Goal: Task Accomplishment & Management: Use online tool/utility

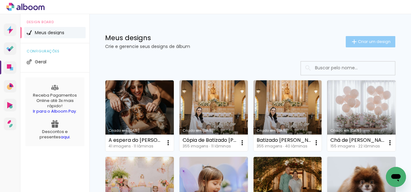
click at [373, 38] on paper-button "Criar um design" at bounding box center [371, 41] width 50 height 11
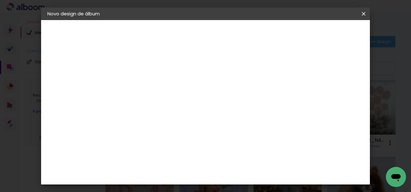
click at [150, 88] on input at bounding box center [150, 84] width 0 height 10
type input "[PERSON_NAME]"
type paper-input "[PERSON_NAME]"
click at [0, 0] on slot "Avançar" at bounding box center [0, 0] width 0 height 0
click at [190, 121] on input at bounding box center [165, 120] width 63 height 8
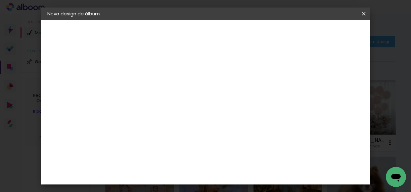
type input "digi"
type paper-input "digi"
click at [162, 142] on div "Digipix Pro" at bounding box center [154, 143] width 16 height 10
click at [251, 28] on paper-button "Avançar" at bounding box center [235, 33] width 31 height 11
click at [175, 105] on input "text" at bounding box center [162, 110] width 24 height 10
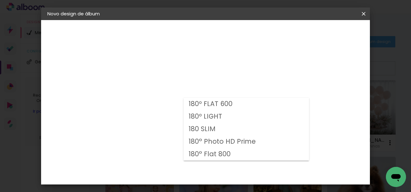
click at [255, 104] on paper-item "180º FLAT 600" at bounding box center [247, 104] width 126 height 13
type input "180º FLAT 600"
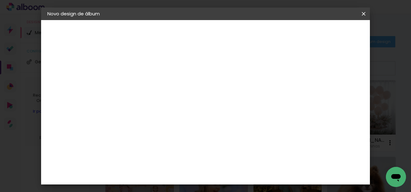
scroll to position [90, 0]
click at [193, 159] on span "25.0 × 25.0" at bounding box center [177, 167] width 29 height 17
click at [253, 34] on paper-button "Avançar" at bounding box center [237, 33] width 31 height 11
click at [247, 34] on span "Iniciar design" at bounding box center [239, 35] width 14 height 9
